Goal: Task Accomplishment & Management: Complete application form

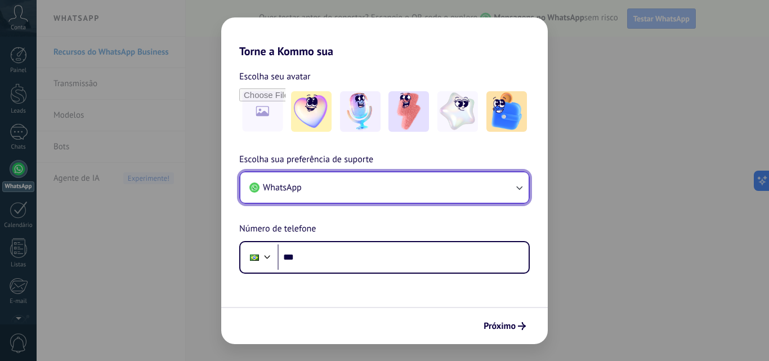
click at [311, 187] on button "WhatsApp" at bounding box center [384, 187] width 288 height 30
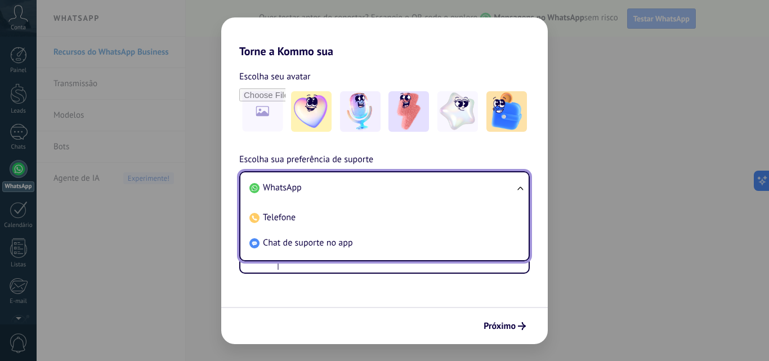
click at [311, 187] on li "WhatsApp" at bounding box center [382, 187] width 275 height 25
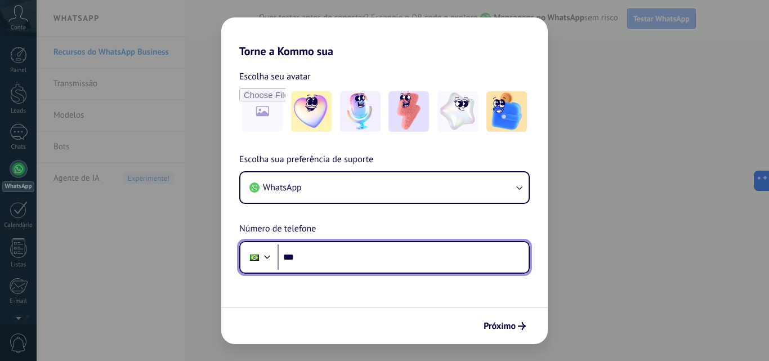
click at [308, 257] on input "***" at bounding box center [403, 257] width 251 height 26
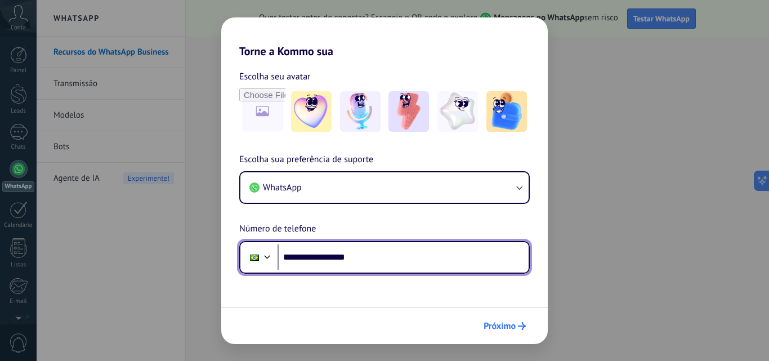
type input "**********"
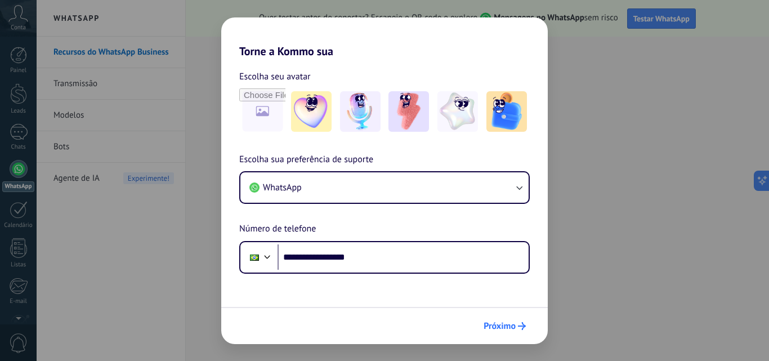
click at [511, 327] on span "Próximo" at bounding box center [500, 326] width 32 height 8
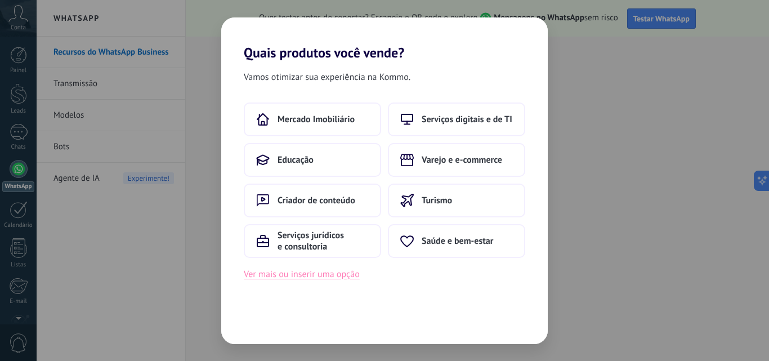
click at [280, 277] on button "Ver mais ou inserir uma opção" at bounding box center [302, 274] width 116 height 15
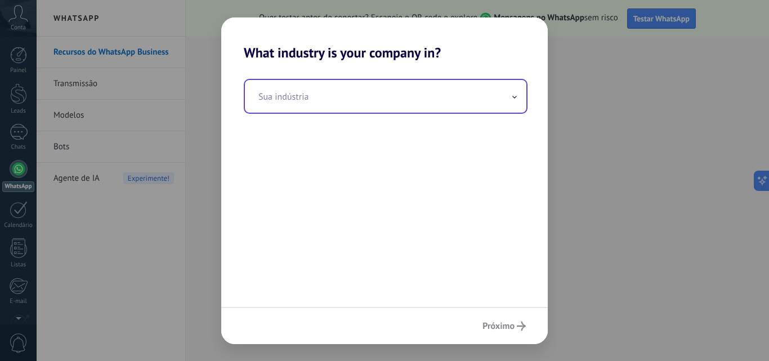
click at [276, 101] on input "text" at bounding box center [386, 96] width 282 height 33
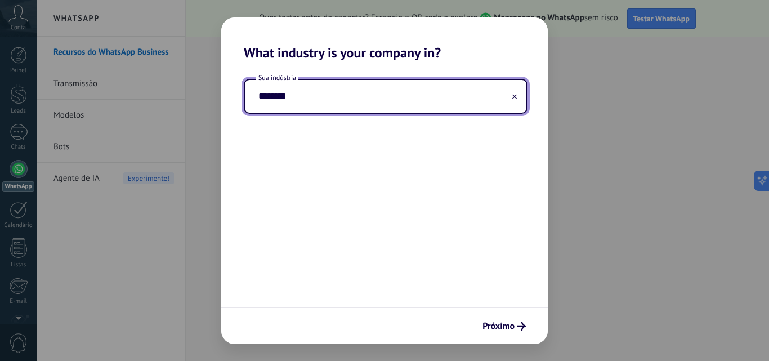
type input "********"
click at [494, 325] on span "Próximo" at bounding box center [499, 326] width 32 height 8
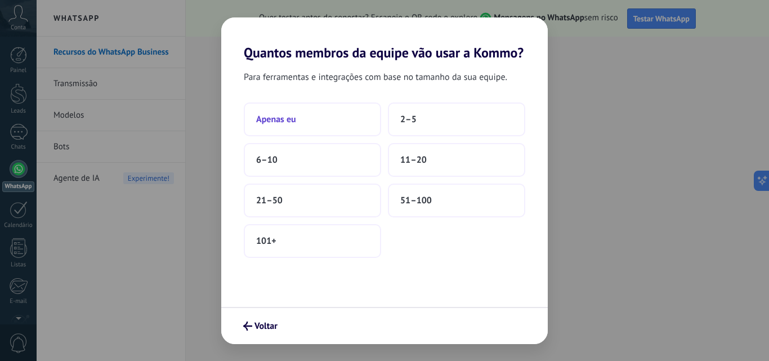
click at [316, 116] on button "Apenas eu" at bounding box center [312, 119] width 137 height 34
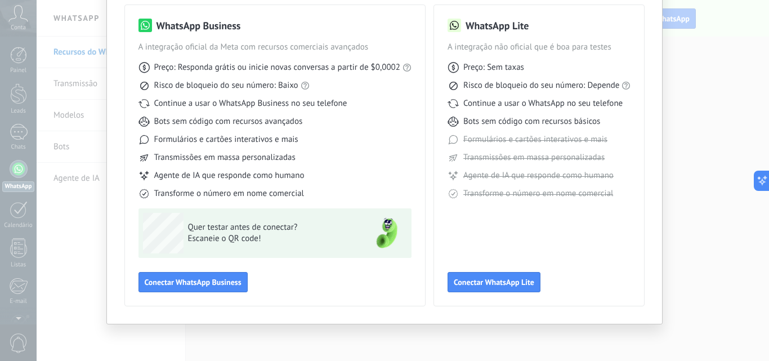
scroll to position [25, 0]
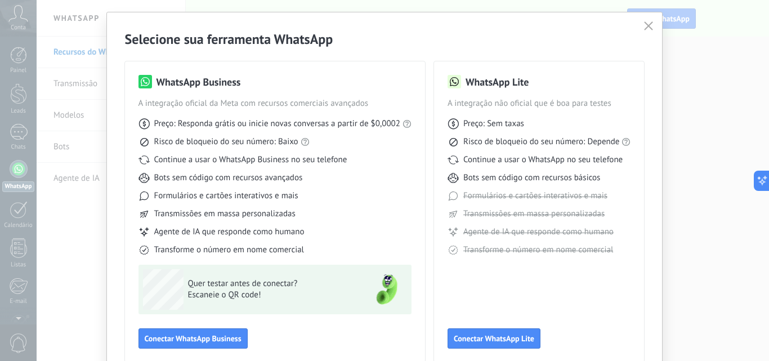
click at [650, 25] on icon "button" at bounding box center [648, 25] width 9 height 9
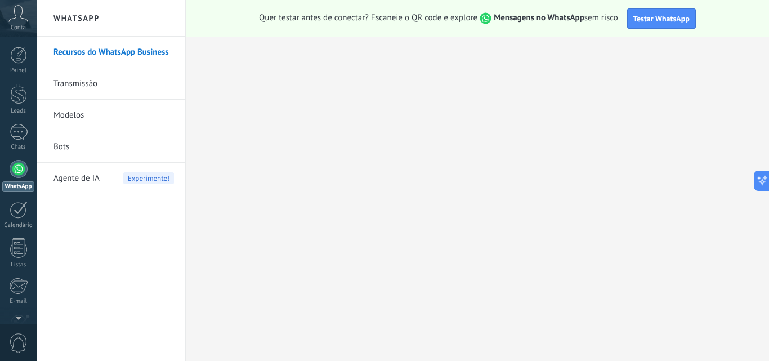
scroll to position [108, 0]
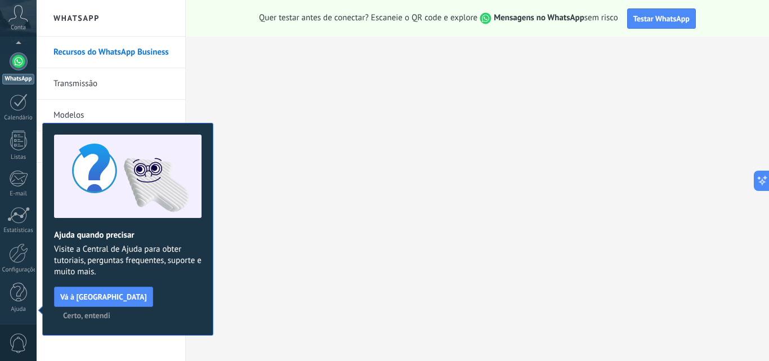
click at [110, 311] on span "Certo, entendi" at bounding box center [86, 315] width 47 height 8
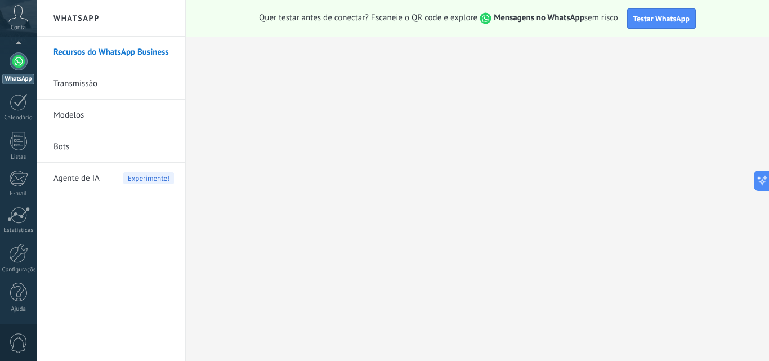
click at [18, 60] on div at bounding box center [19, 61] width 18 height 18
click at [16, 21] on icon at bounding box center [18, 13] width 20 height 17
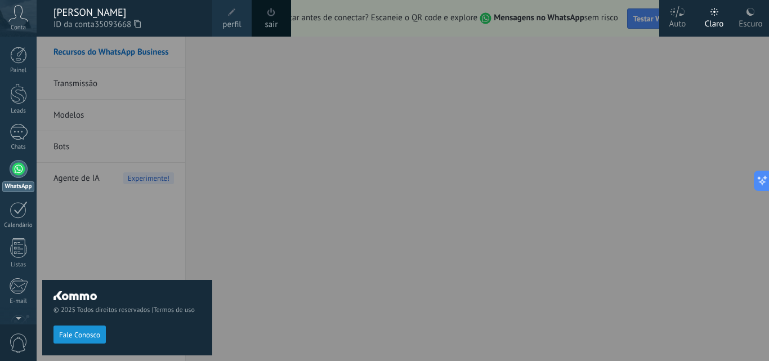
click at [579, 103] on div at bounding box center [421, 180] width 769 height 361
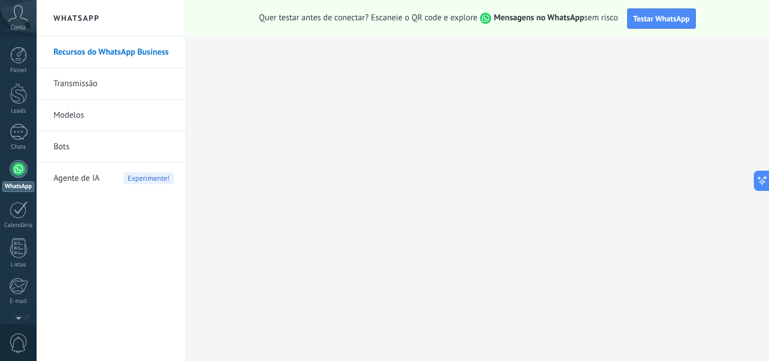
click at [14, 20] on icon at bounding box center [18, 13] width 20 height 17
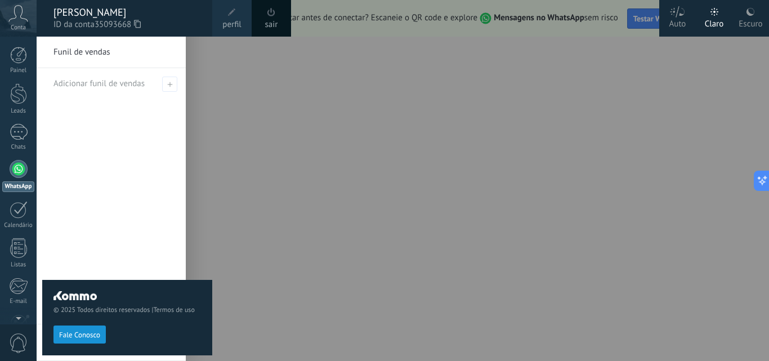
click at [224, 24] on span "perfil" at bounding box center [231, 25] width 19 height 12
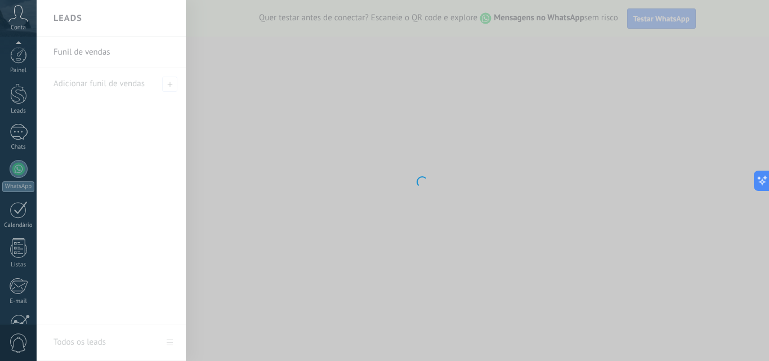
scroll to position [108, 0]
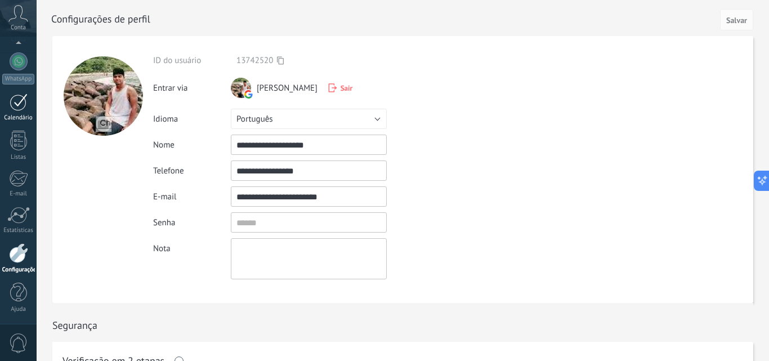
click at [16, 105] on div at bounding box center [19, 101] width 18 height 17
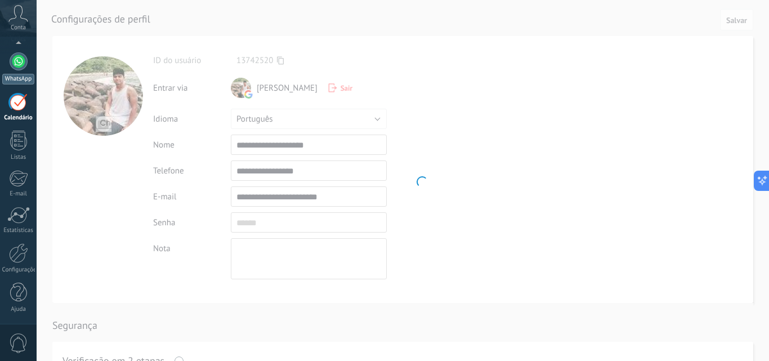
click at [15, 65] on div at bounding box center [19, 61] width 18 height 18
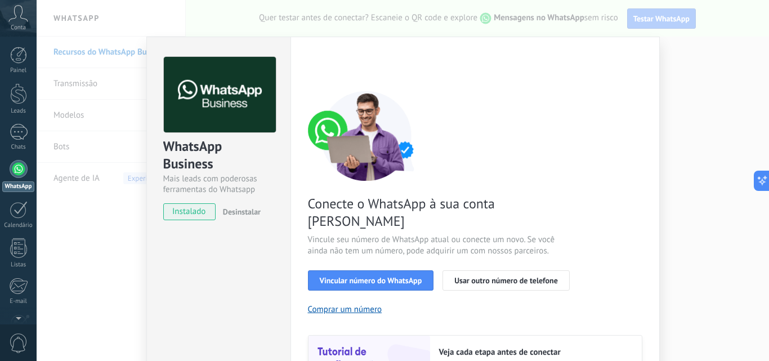
click at [690, 75] on div "WhatsApp Business Mais leads com poderosas ferramentas do Whatsapp instalado De…" at bounding box center [403, 180] width 733 height 361
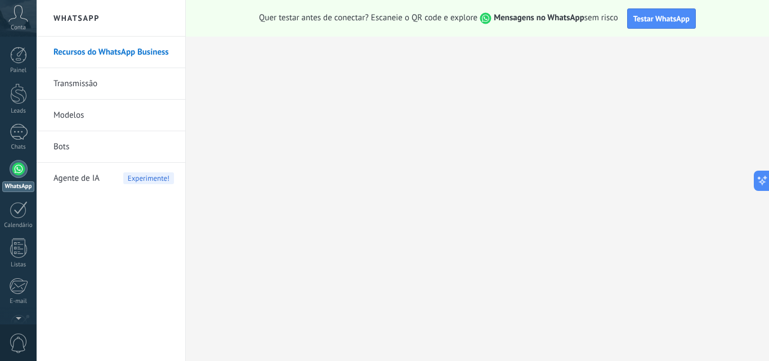
click at [73, 87] on link "Transmissão" at bounding box center [113, 84] width 121 height 32
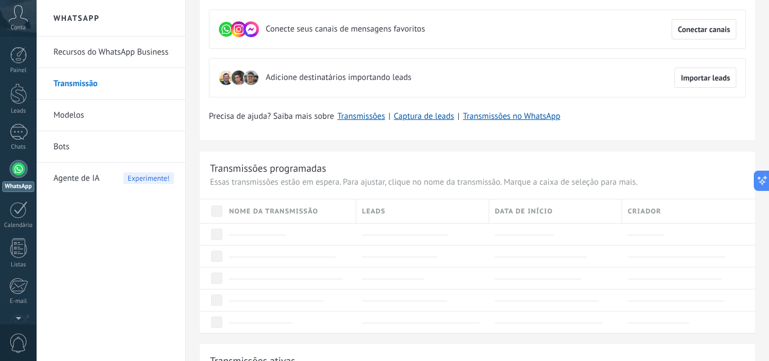
scroll to position [113, 0]
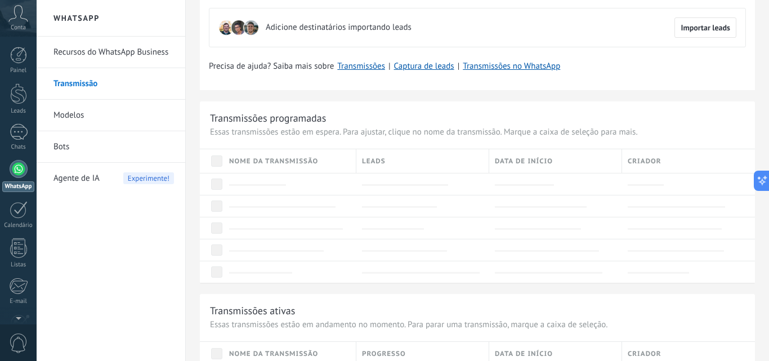
click at [92, 114] on link "Modelos" at bounding box center [113, 116] width 121 height 32
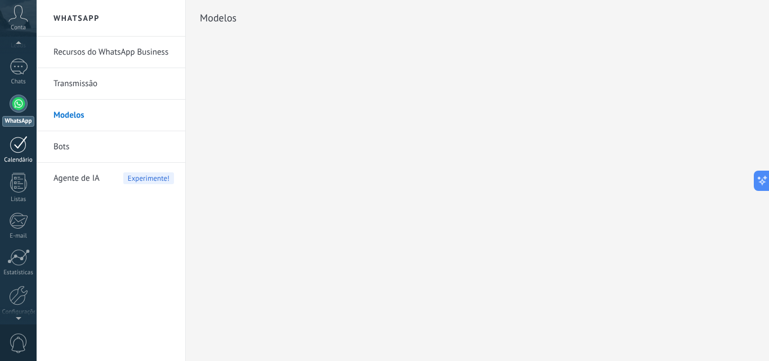
scroll to position [108, 0]
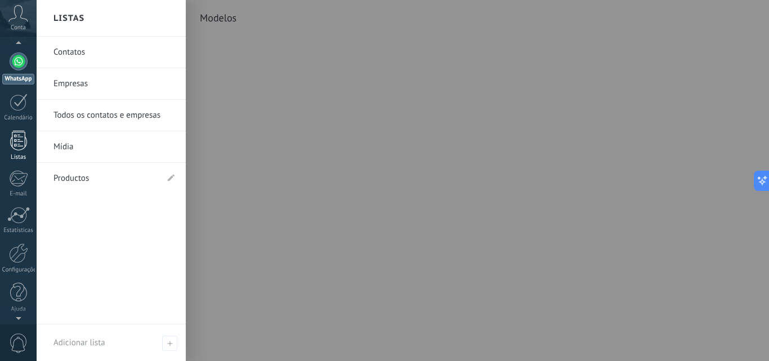
click at [23, 142] on div at bounding box center [18, 141] width 17 height 20
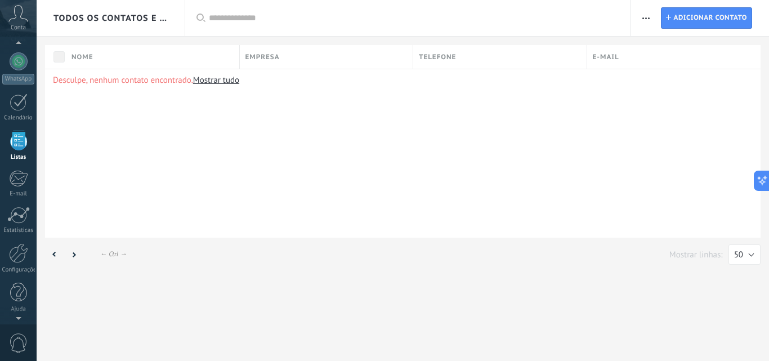
scroll to position [70, 0]
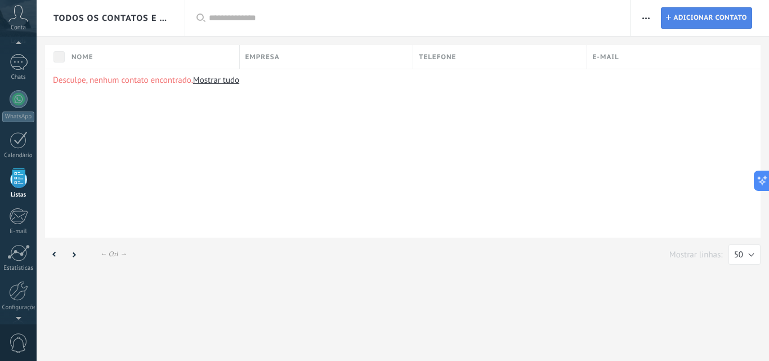
click at [698, 19] on span "Adicionar contato" at bounding box center [710, 18] width 74 height 20
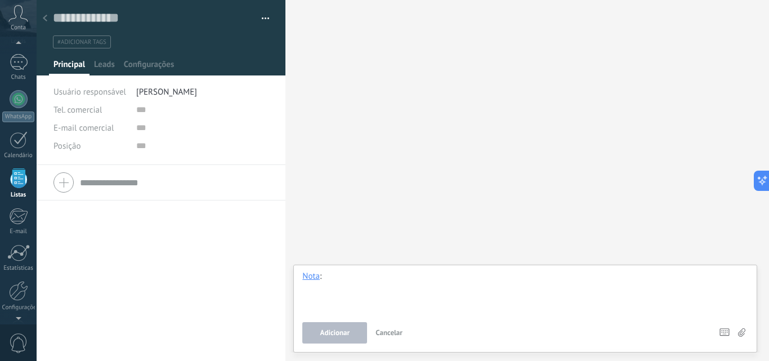
click at [349, 276] on div at bounding box center [525, 292] width 446 height 43
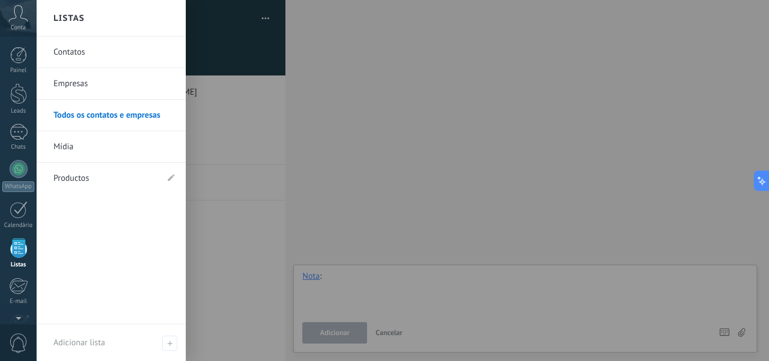
scroll to position [70, 0]
